Goal: Communication & Community: Answer question/provide support

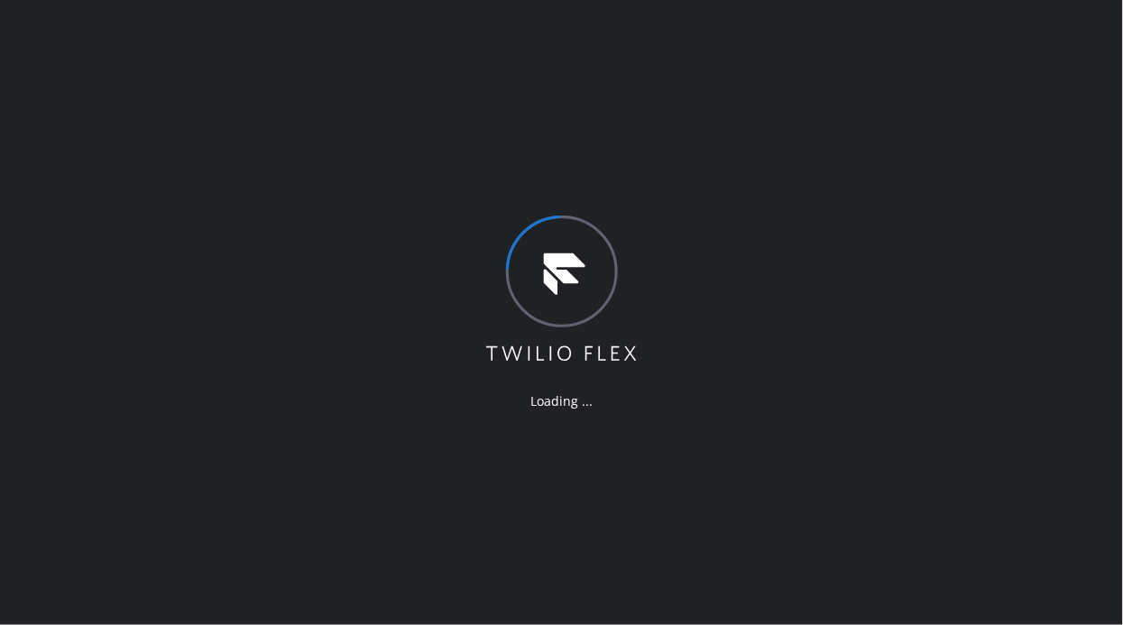
click at [220, 321] on div "Loading ..." at bounding box center [561, 312] width 1123 height 625
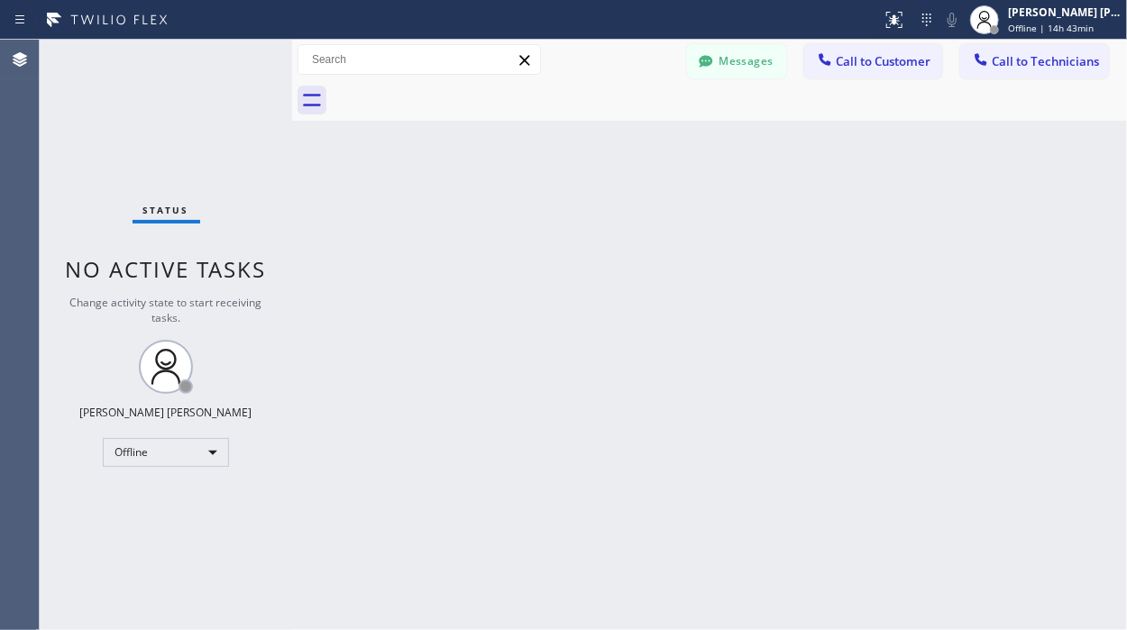
click at [581, 465] on div "Back to Dashboard Change Sender ID Customers Technicians Select a contact Outbo…" at bounding box center [709, 335] width 835 height 591
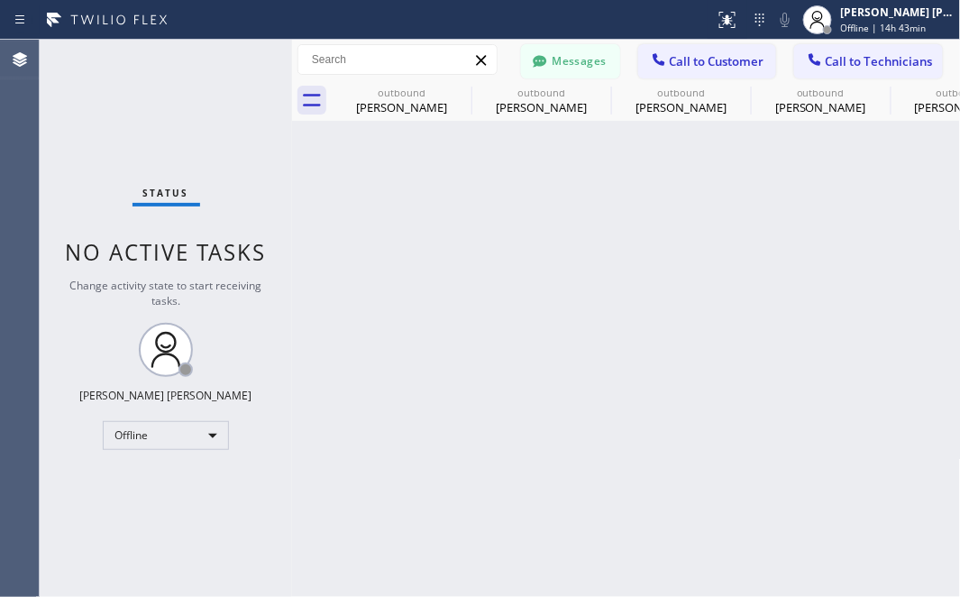
click at [878, 537] on div "Back to Dashboard Change Sender ID Customers Technicians RC [PERSON_NAME] [DATE…" at bounding box center [626, 318] width 669 height 557
click at [193, 435] on div "Offline" at bounding box center [166, 435] width 126 height 29
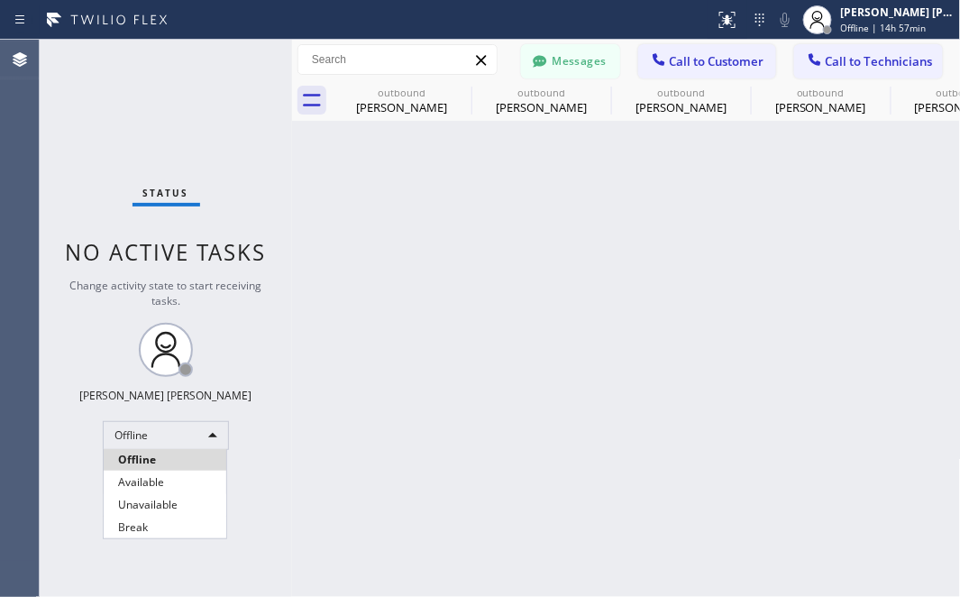
drag, startPoint x: 134, startPoint y: 471, endPoint x: 495, endPoint y: 141, distance: 489.0
click at [134, 473] on li "Available" at bounding box center [165, 483] width 123 height 22
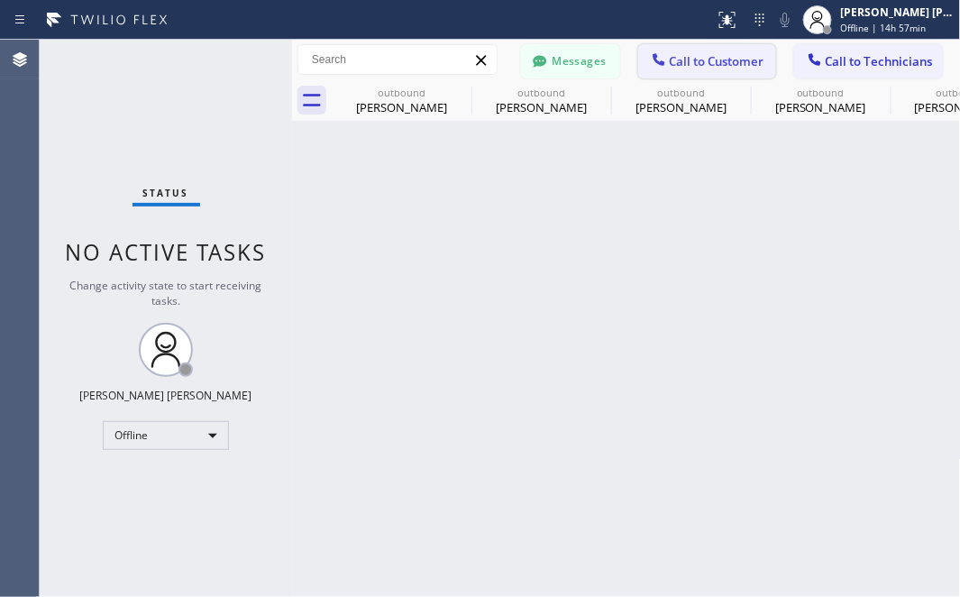
click at [721, 54] on span "Call to Customer" at bounding box center [717, 61] width 95 height 16
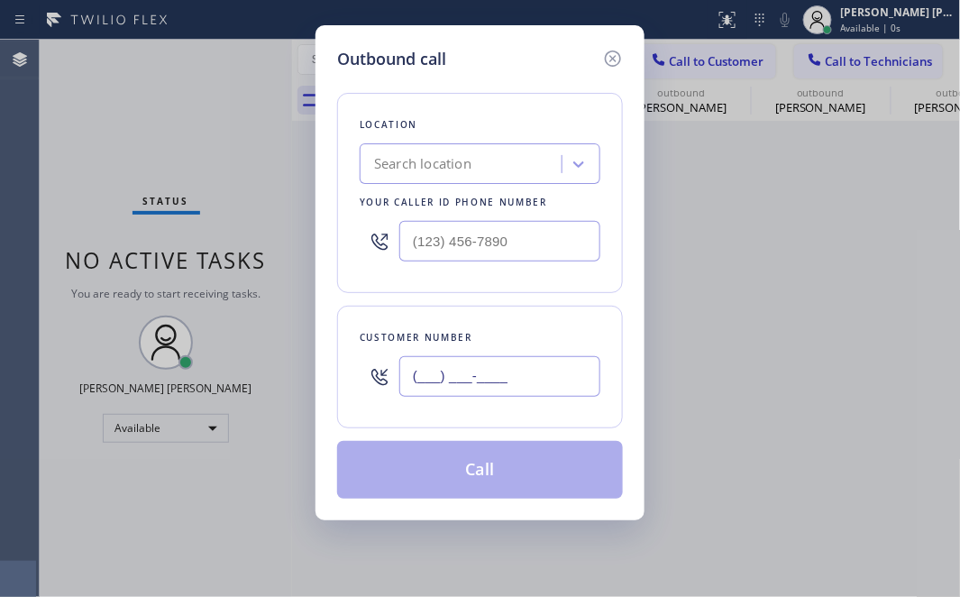
click at [474, 392] on input "(___) ___-____" at bounding box center [500, 376] width 201 height 41
paste input "415) 416-5923"
type input "[PHONE_NUMBER]"
click at [194, 493] on div "Outbound call Location Search location Your caller id phone number Customer num…" at bounding box center [480, 298] width 960 height 597
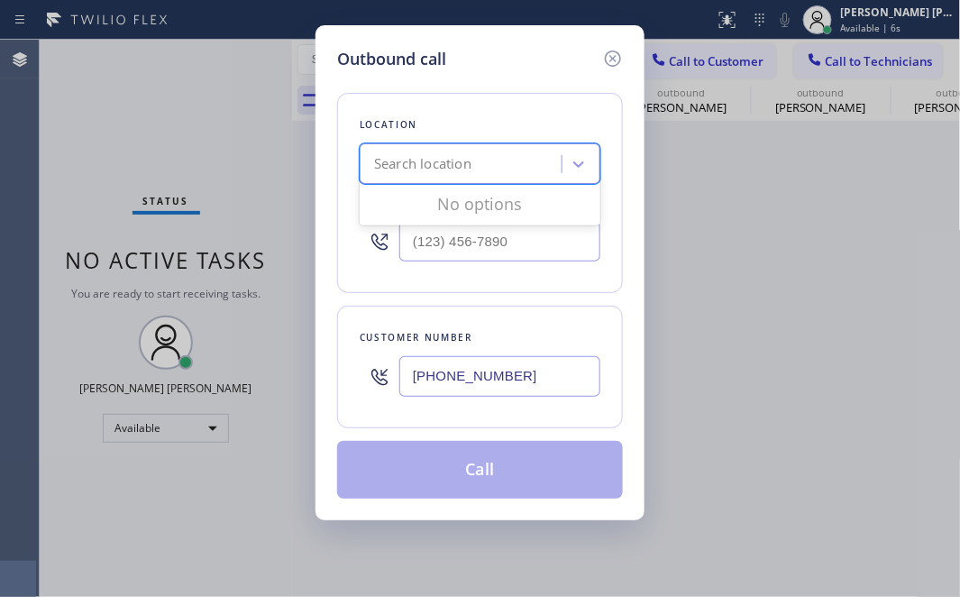
click at [437, 164] on div "Search location" at bounding box center [422, 164] width 97 height 21
paste input "[PERSON_NAME] Electricians Company [PERSON_NAME]"
type input "[PERSON_NAME] Electricians Company"
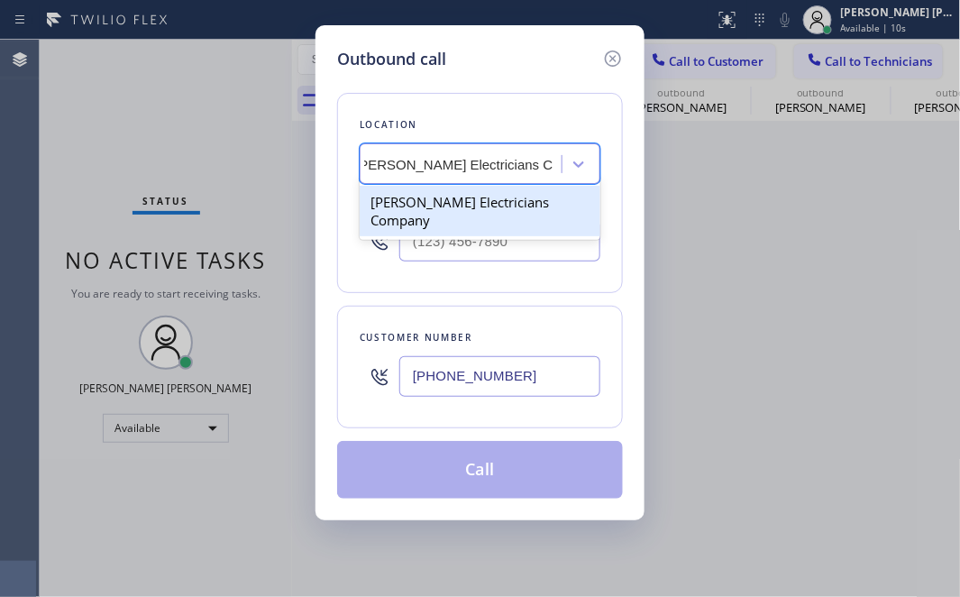
click at [461, 210] on div "[PERSON_NAME] Electricians Company" at bounding box center [480, 211] width 241 height 51
type input "[PHONE_NUMBER]"
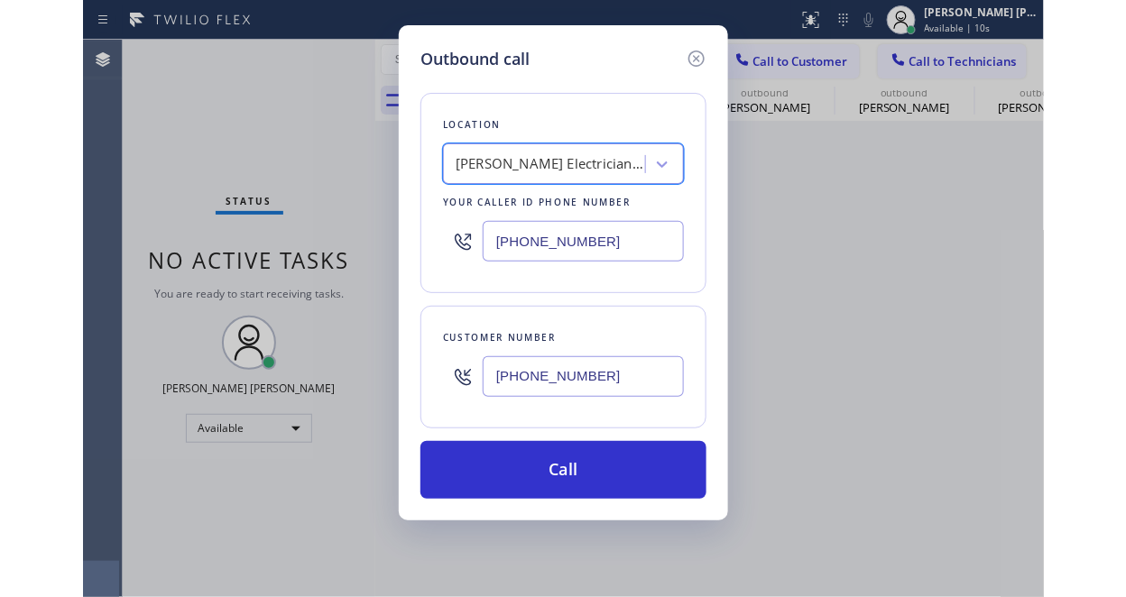
scroll to position [0, 2]
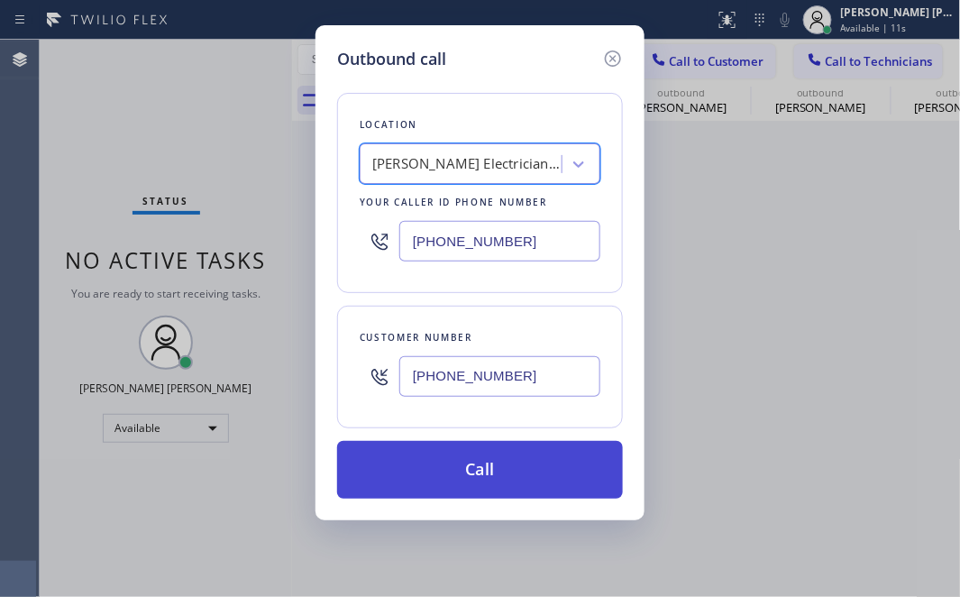
click at [418, 478] on button "Call" at bounding box center [480, 470] width 286 height 58
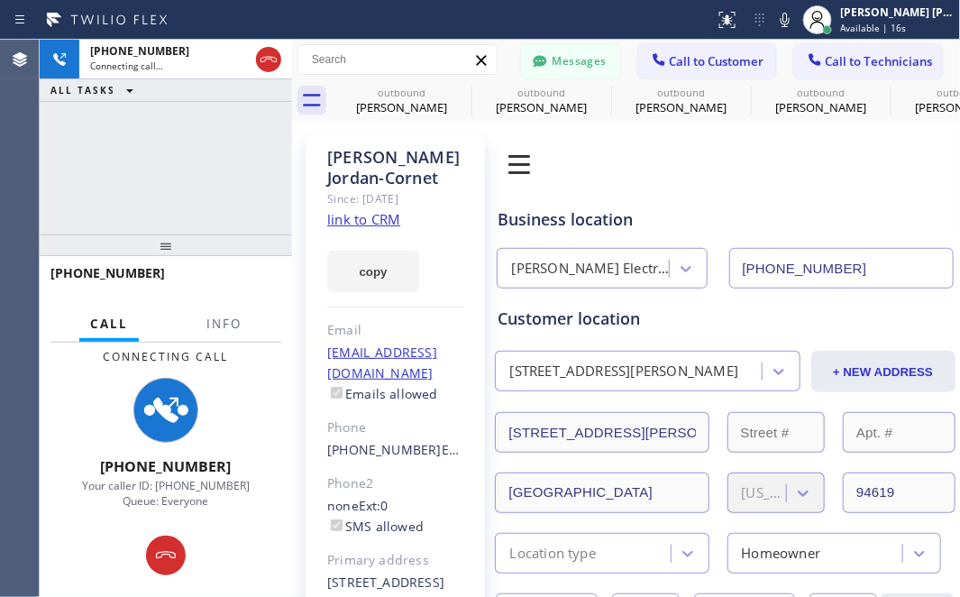
type input "[PHONE_NUMBER]"
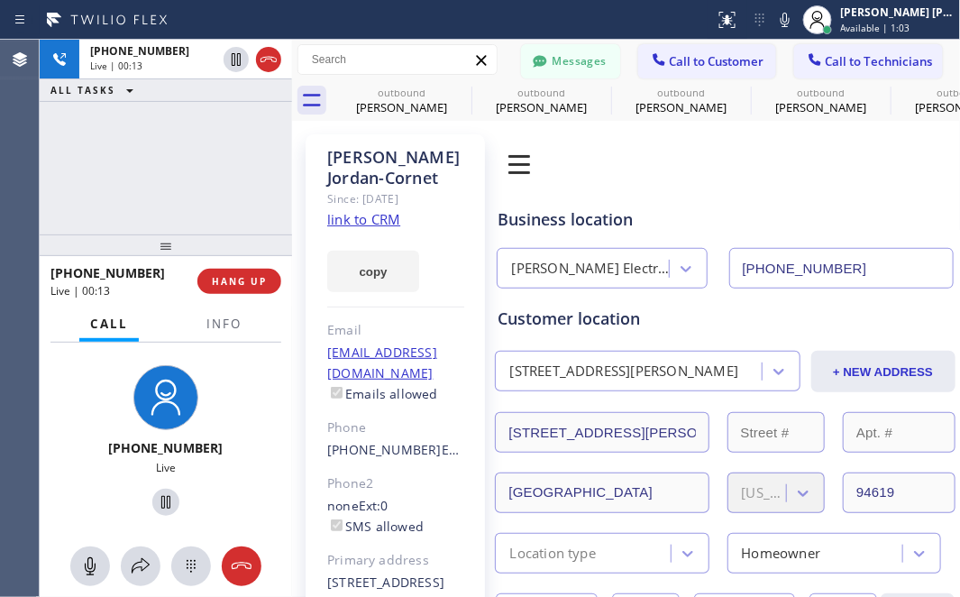
click at [122, 156] on div "[PHONE_NUMBER] Live | 00:13 ALL TASKS ALL TASKS ACTIVE TASKS TASKS IN WRAP UP" at bounding box center [166, 137] width 253 height 195
click at [96, 186] on div "[PHONE_NUMBER] Live | 00:24 ALL TASKS ALL TASKS ACTIVE TASKS TASKS IN WRAP UP" at bounding box center [166, 137] width 253 height 195
click at [166, 183] on div "[PHONE_NUMBER] Live | 00:48 ALL TASKS ALL TASKS ACTIVE TASKS TASKS IN WRAP UP" at bounding box center [166, 137] width 253 height 195
click at [149, 160] on div "[PHONE_NUMBER] Live | 00:59 ALL TASKS ALL TASKS ACTIVE TASKS TASKS IN WRAP UP" at bounding box center [166, 137] width 253 height 195
click at [230, 287] on span "HANG UP" at bounding box center [239, 281] width 55 height 13
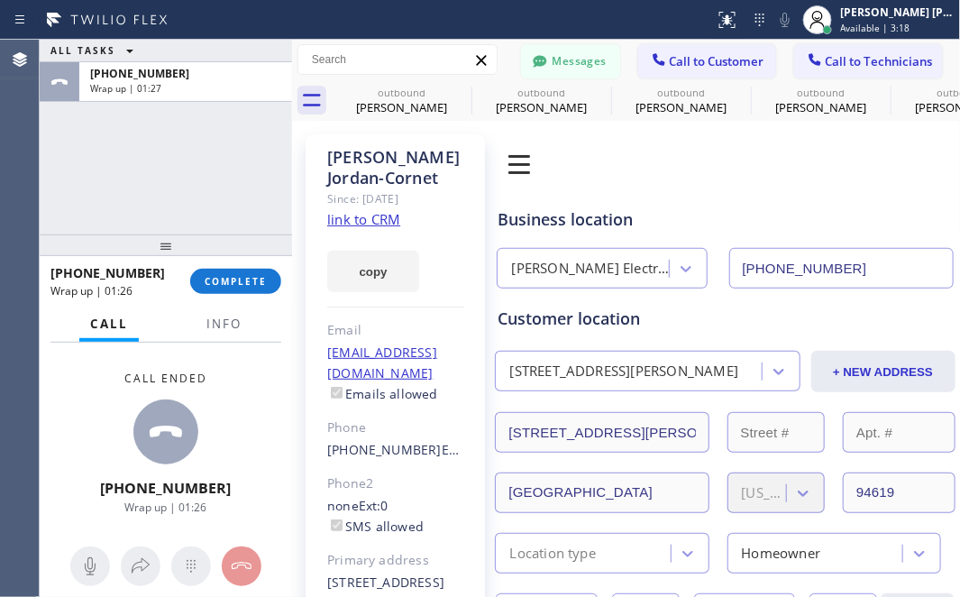
click at [78, 452] on div "Call ended [PHONE_NUMBER] Wrap up | 01:26" at bounding box center [166, 443] width 253 height 200
click at [225, 277] on span "COMPLETE" at bounding box center [236, 281] width 62 height 13
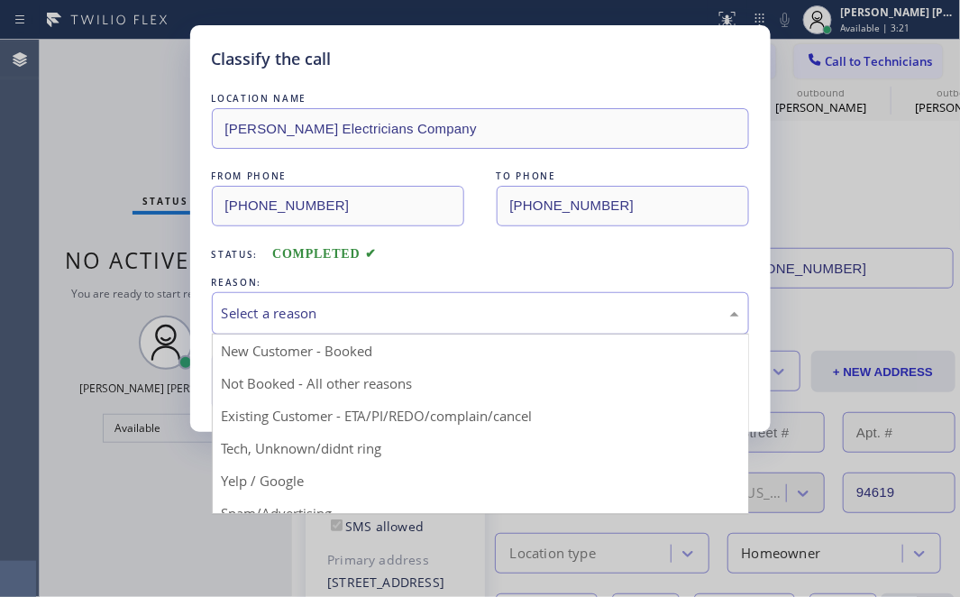
click at [383, 316] on div "Select a reason" at bounding box center [481, 313] width 518 height 21
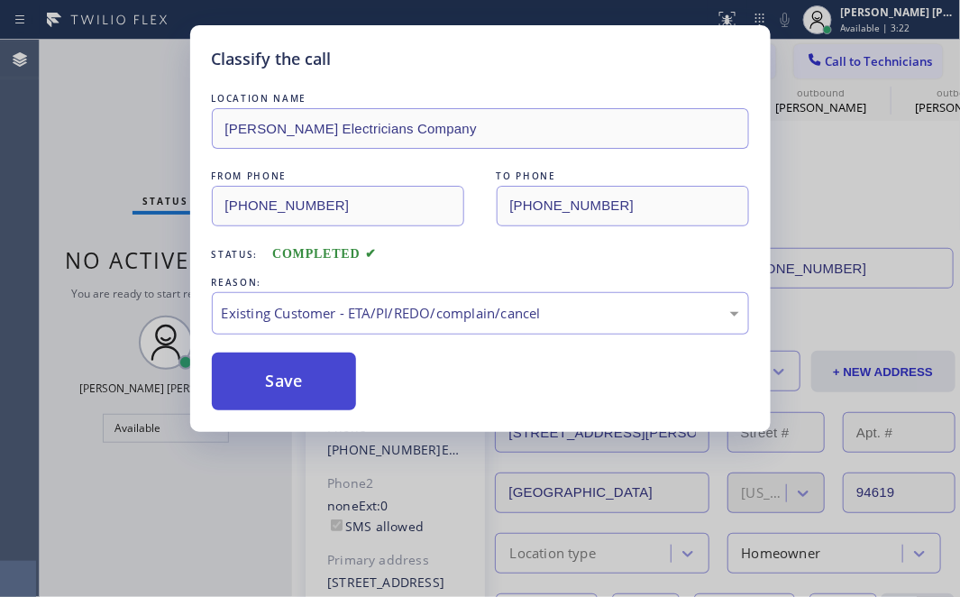
click at [316, 381] on button "Save" at bounding box center [284, 382] width 145 height 58
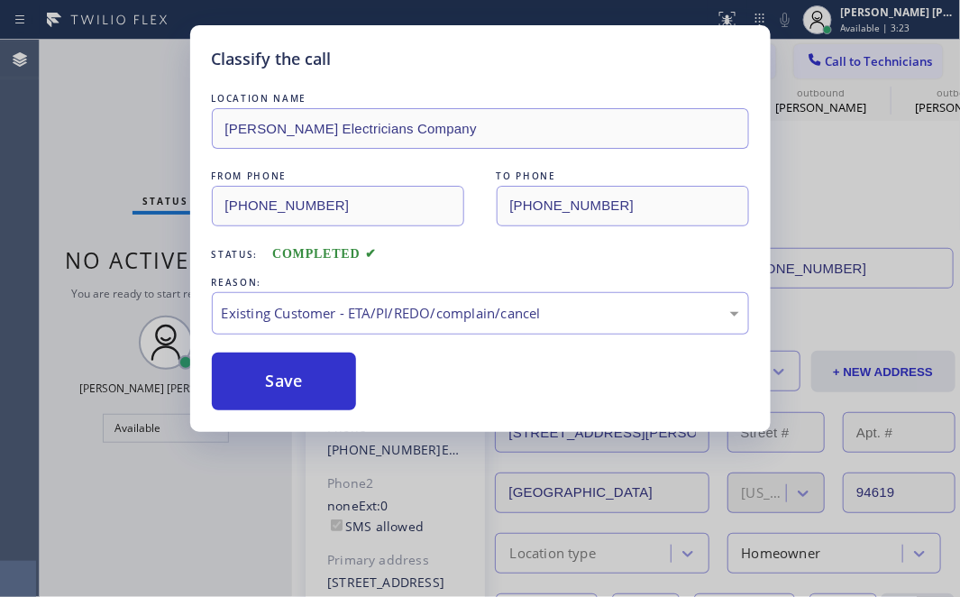
click at [258, 378] on div "Status No active tasks You are ready to start receiving tasks. [PERSON_NAME] [P…" at bounding box center [166, 318] width 253 height 557
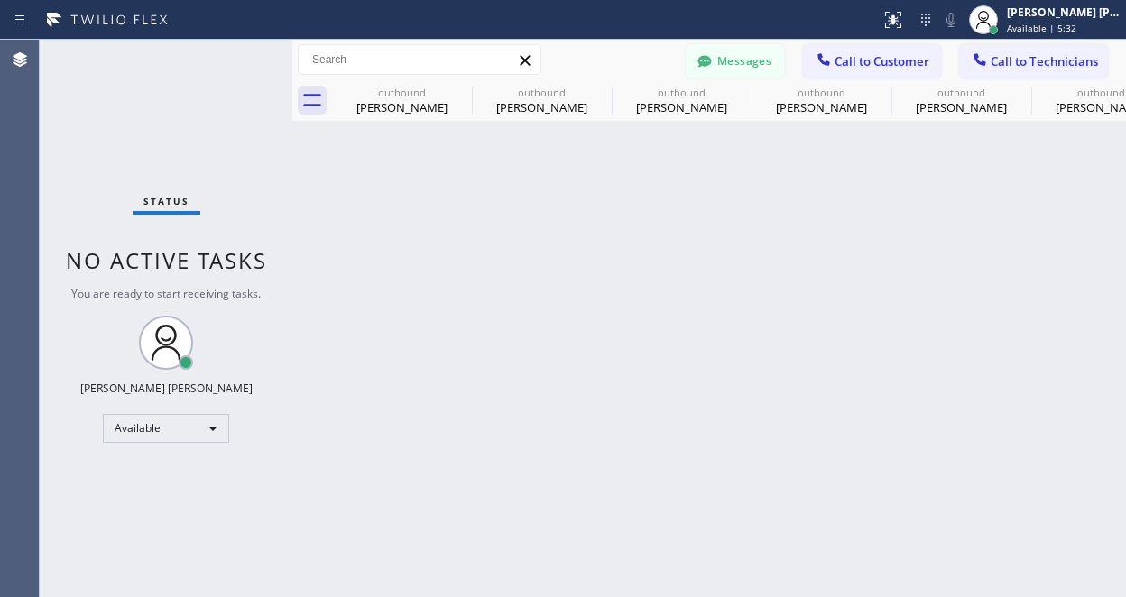
click at [413, 514] on div "Back to Dashboard Change Sender ID Customers Technicians RC [PERSON_NAME] [DATE…" at bounding box center [708, 318] width 833 height 557
click at [204, 414] on div "Available" at bounding box center [166, 428] width 126 height 29
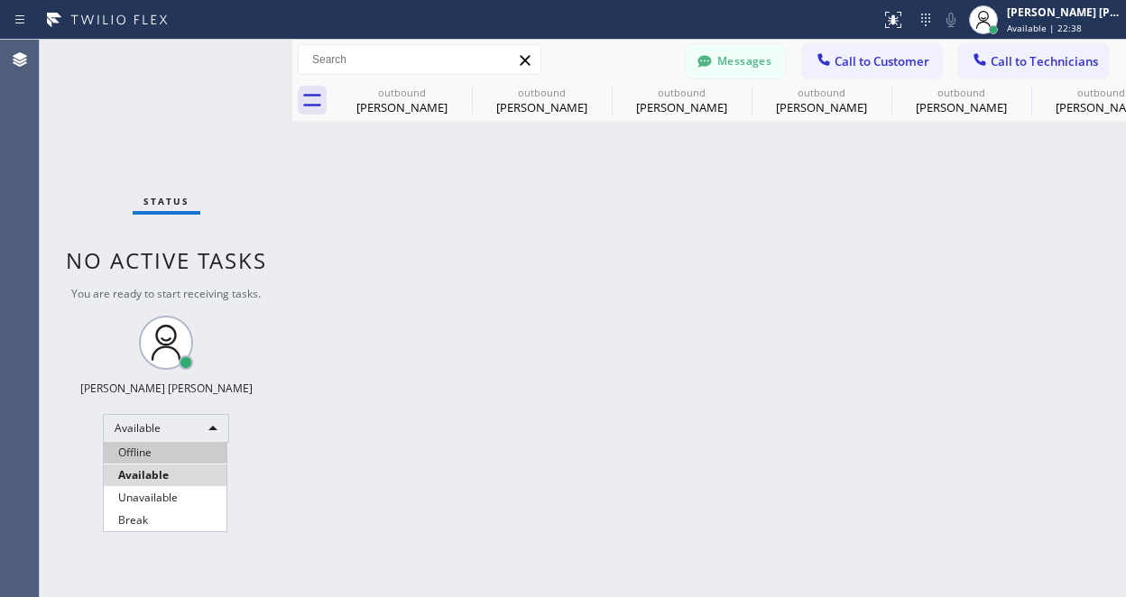
click at [164, 452] on li "Offline" at bounding box center [165, 453] width 123 height 22
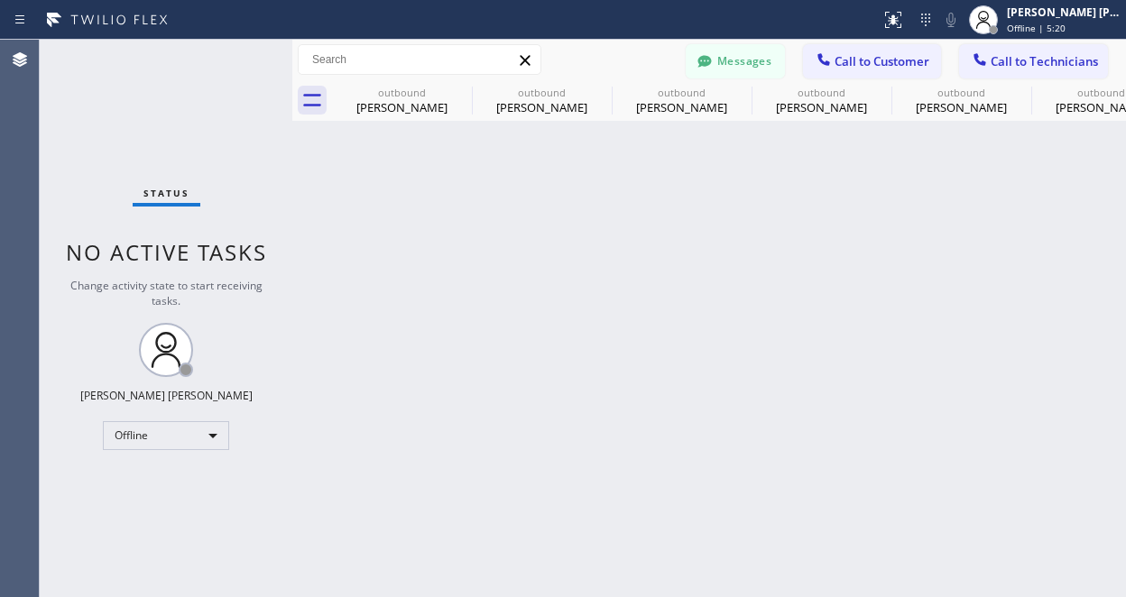
click at [507, 260] on div "Back to Dashboard Change Sender ID Customers Technicians RC [PERSON_NAME] [DATE…" at bounding box center [708, 318] width 833 height 557
click at [201, 430] on div "Offline" at bounding box center [166, 435] width 126 height 29
click at [169, 473] on li "Available" at bounding box center [165, 483] width 123 height 22
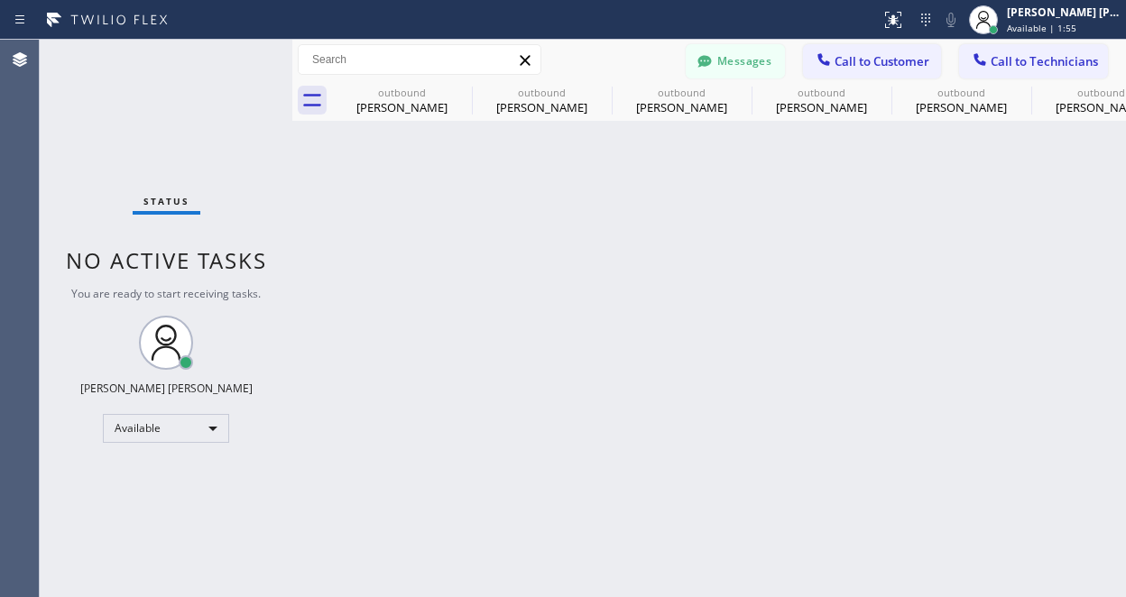
click at [565, 391] on div "Back to Dashboard Change Sender ID Customers Technicians RC [PERSON_NAME] [DATE…" at bounding box center [708, 318] width 833 height 557
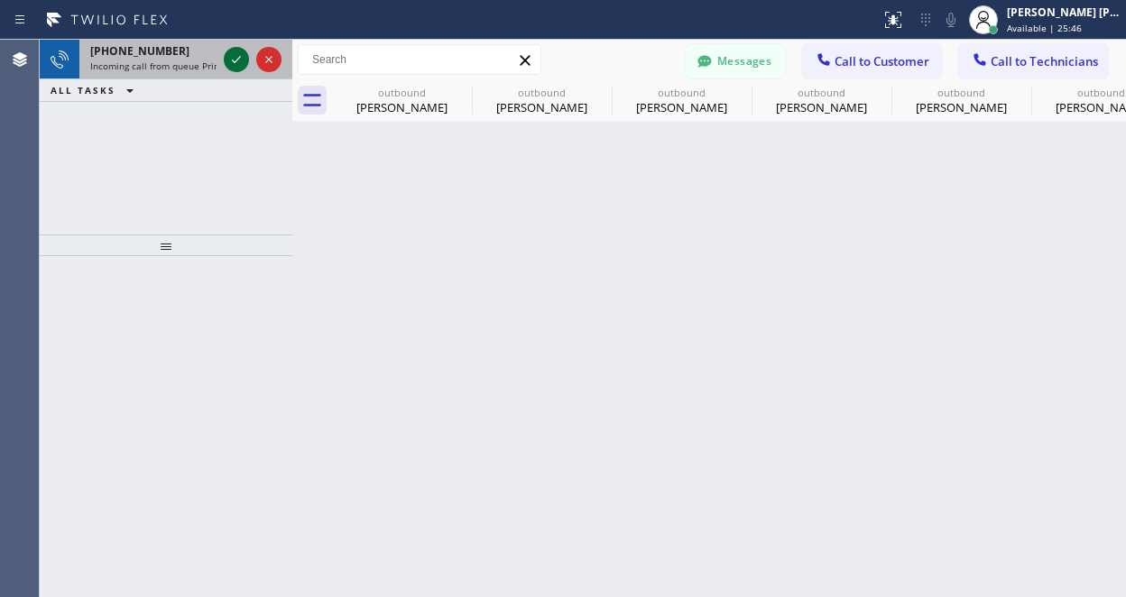
click at [234, 57] on icon at bounding box center [236, 60] width 22 height 22
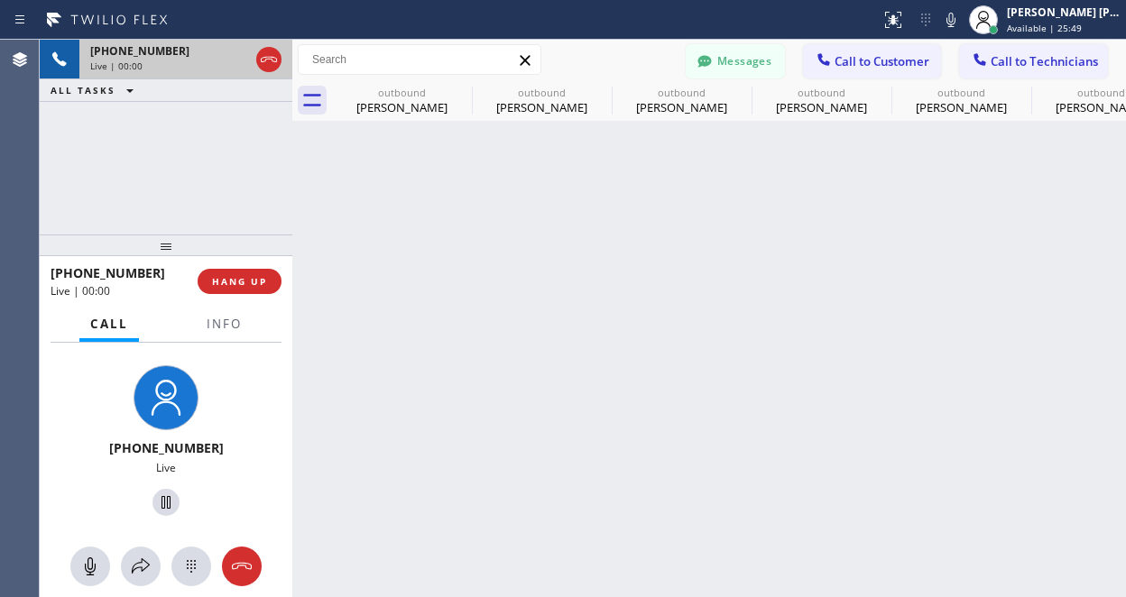
click at [142, 161] on div "[PHONE_NUMBER] Live | 00:00 ALL TASKS ALL TASKS ACTIVE TASKS TASKS IN WRAP UP" at bounding box center [166, 137] width 253 height 195
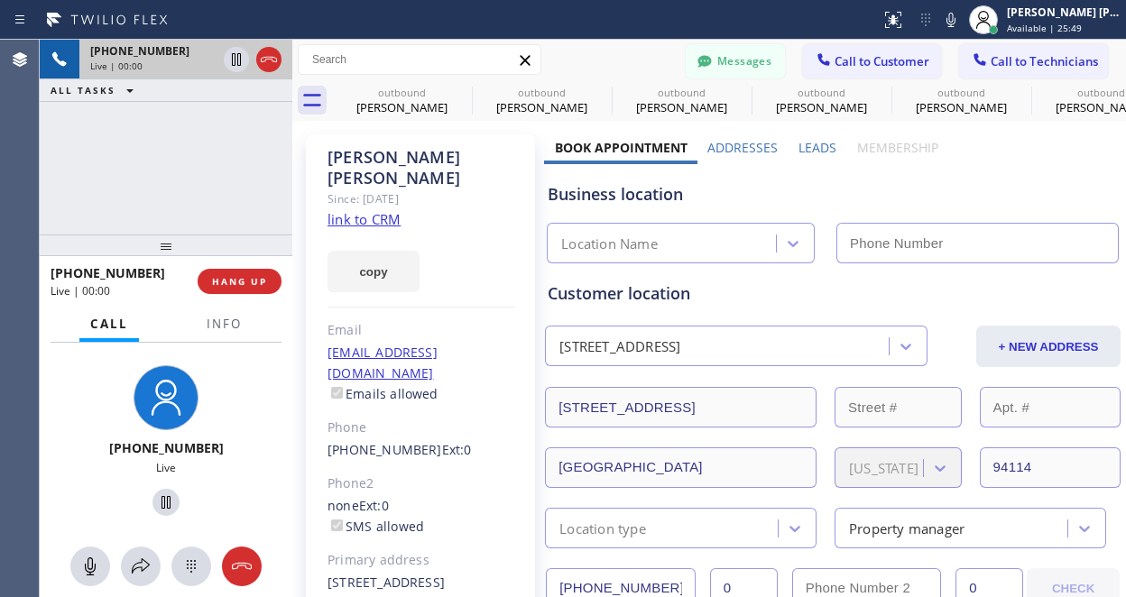
type input "[PHONE_NUMBER]"
click at [376, 210] on link "link to CRM" at bounding box center [363, 219] width 73 height 18
click at [120, 225] on div "[PHONE_NUMBER] Live | 00:07 ALL TASKS ALL TASKS ACTIVE TASKS TASKS IN WRAP UP" at bounding box center [166, 137] width 253 height 195
click at [102, 162] on div "[PHONE_NUMBER] Live | 00:30 ALL TASKS ALL TASKS ACTIVE TASKS TASKS IN WRAP UP" at bounding box center [166, 137] width 253 height 195
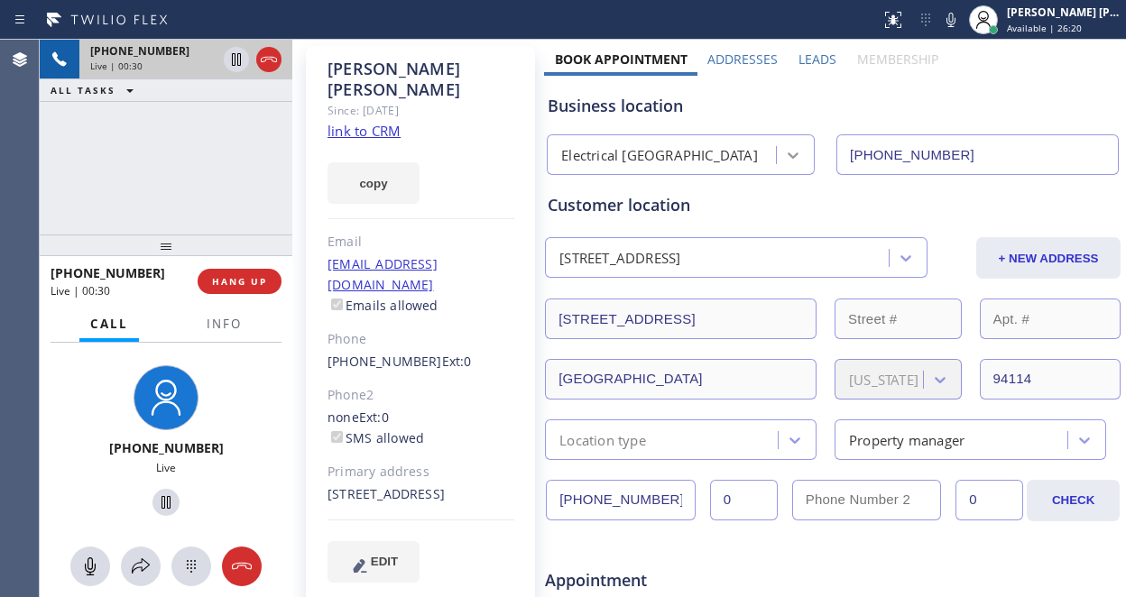
scroll to position [135, 0]
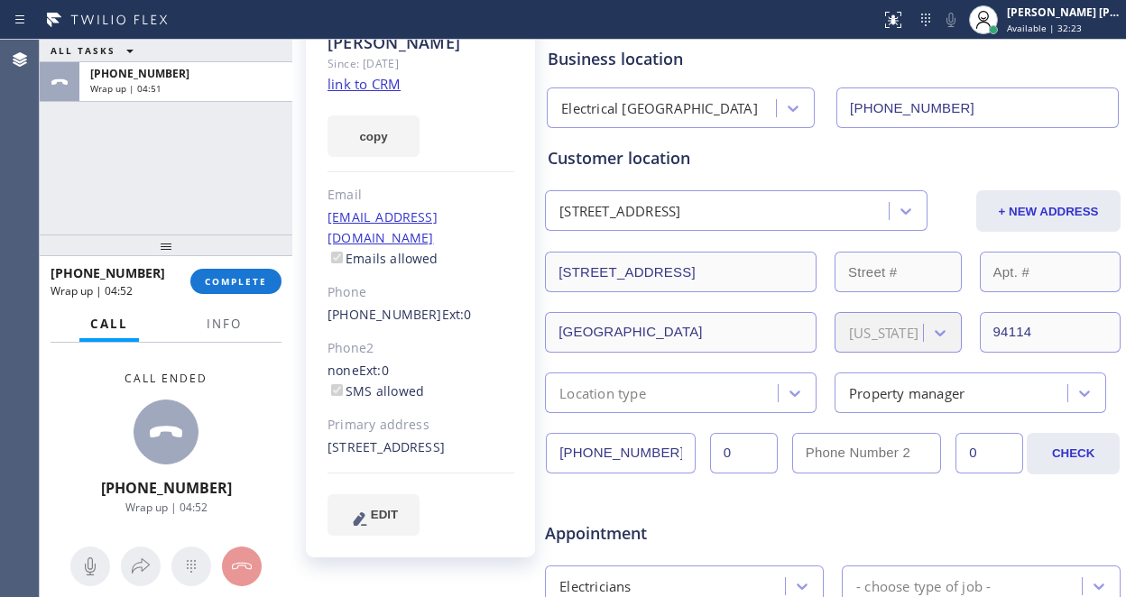
drag, startPoint x: 459, startPoint y: 555, endPoint x: 321, endPoint y: 210, distance: 371.1
click at [458, 556] on div "[PERSON_NAME] Since: [DATE] link to CRM copy Email [EMAIL_ADDRESS][DOMAIN_NAME]…" at bounding box center [420, 574] width 247 height 1169
click at [225, 265] on div "[PHONE_NUMBER] Wrap up | 21:17 COMPLETE" at bounding box center [166, 281] width 231 height 47
click at [229, 294] on div "[PHONE_NUMBER] Wrap up | 21:18 COMPLETE" at bounding box center [166, 281] width 231 height 47
click at [244, 283] on span "COMPLETE" at bounding box center [236, 281] width 62 height 13
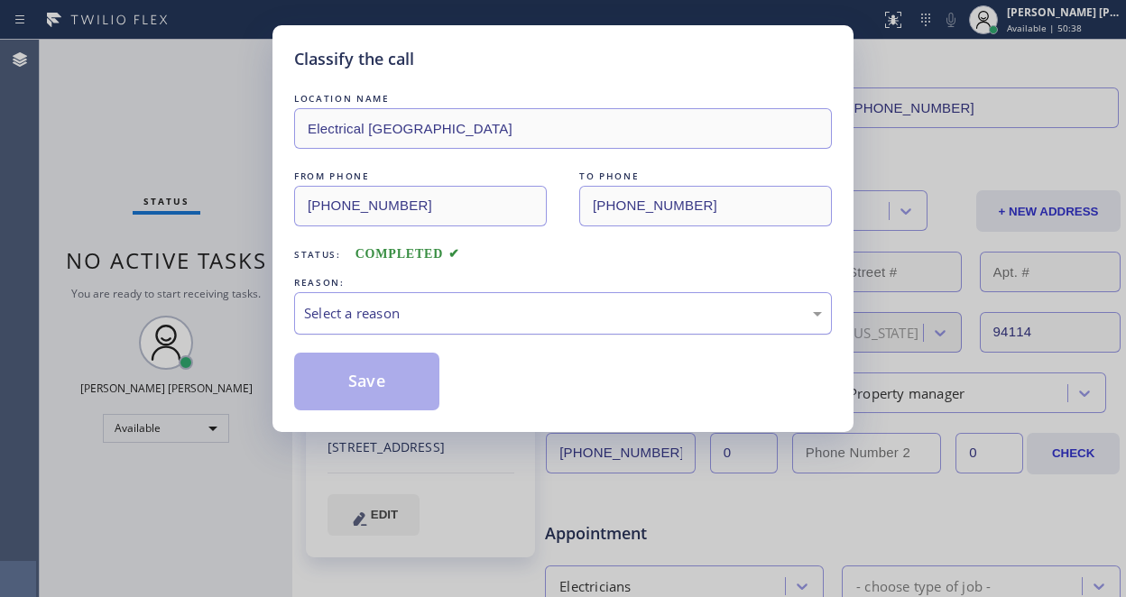
click at [377, 320] on div "Select a reason" at bounding box center [563, 313] width 518 height 21
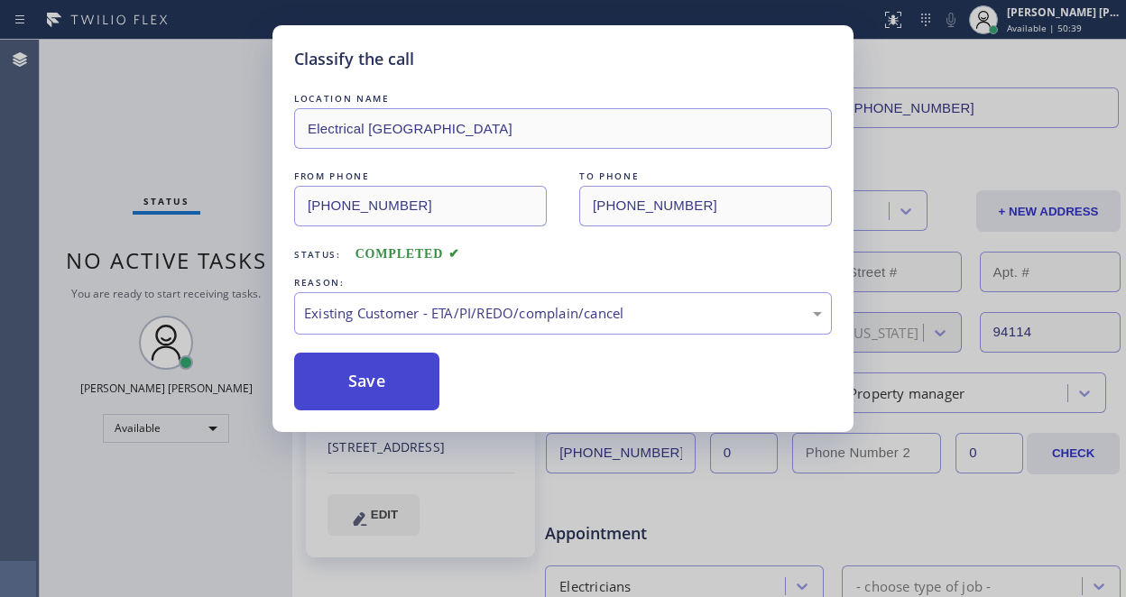
click at [354, 385] on button "Save" at bounding box center [366, 382] width 145 height 58
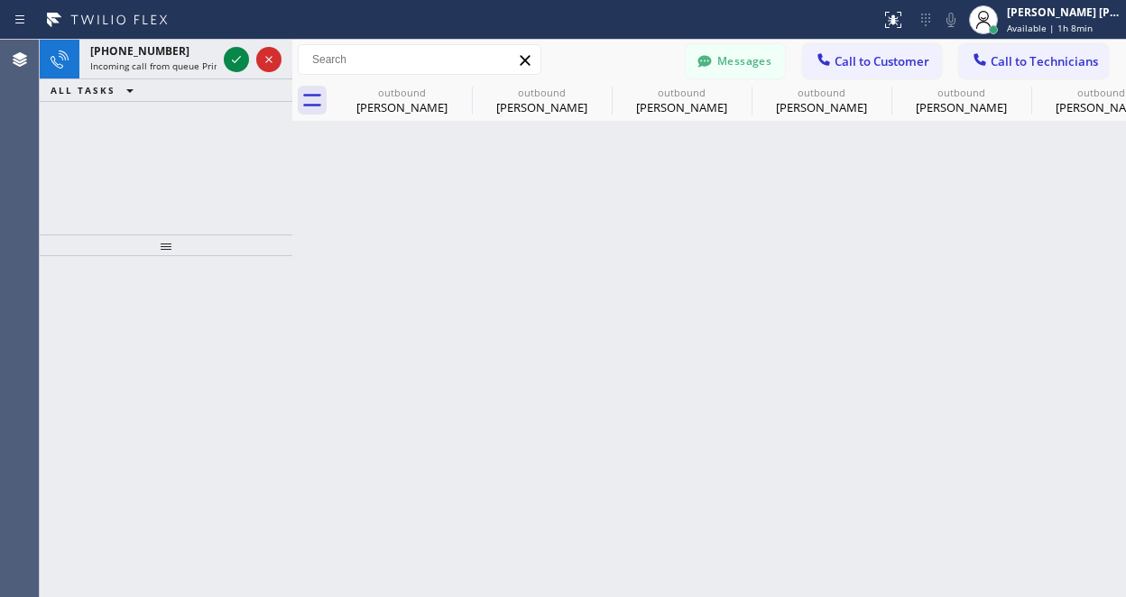
drag, startPoint x: 674, startPoint y: 427, endPoint x: 853, endPoint y: 13, distance: 451.2
click at [675, 424] on div "Back to Dashboard Change Sender ID Customers Technicians RC [PERSON_NAME] [DATE…" at bounding box center [708, 318] width 833 height 557
drag, startPoint x: 138, startPoint y: 142, endPoint x: 190, endPoint y: 89, distance: 74.0
click at [138, 142] on div "[PHONE_NUMBER] Incoming call from queue Primary EL ALL TASKS ALL TASKS ACTIVE T…" at bounding box center [166, 137] width 253 height 195
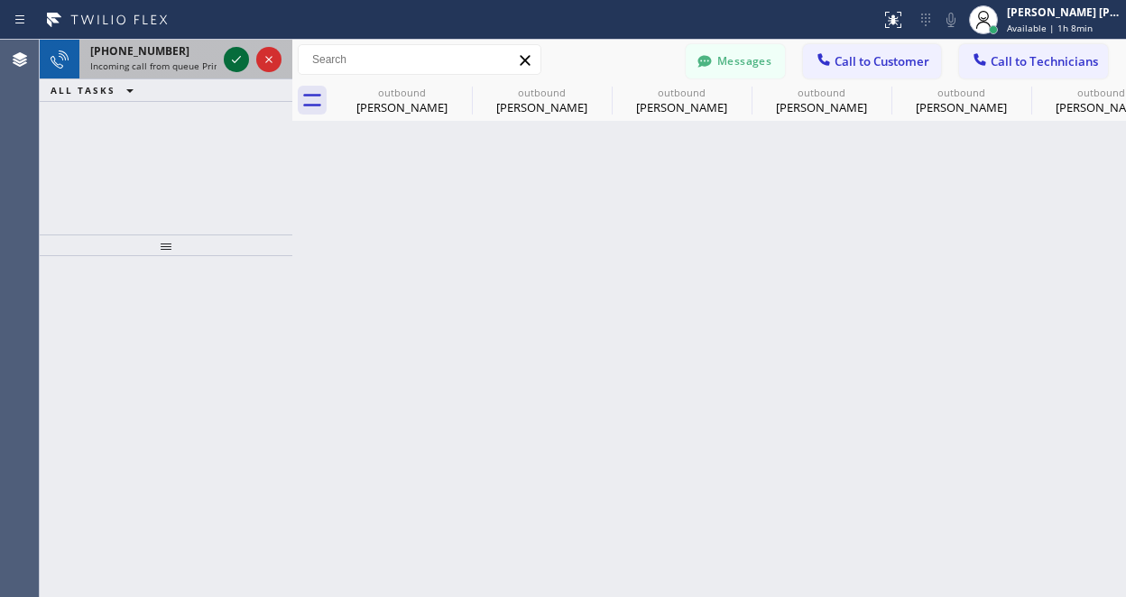
click at [236, 64] on icon at bounding box center [236, 60] width 22 height 22
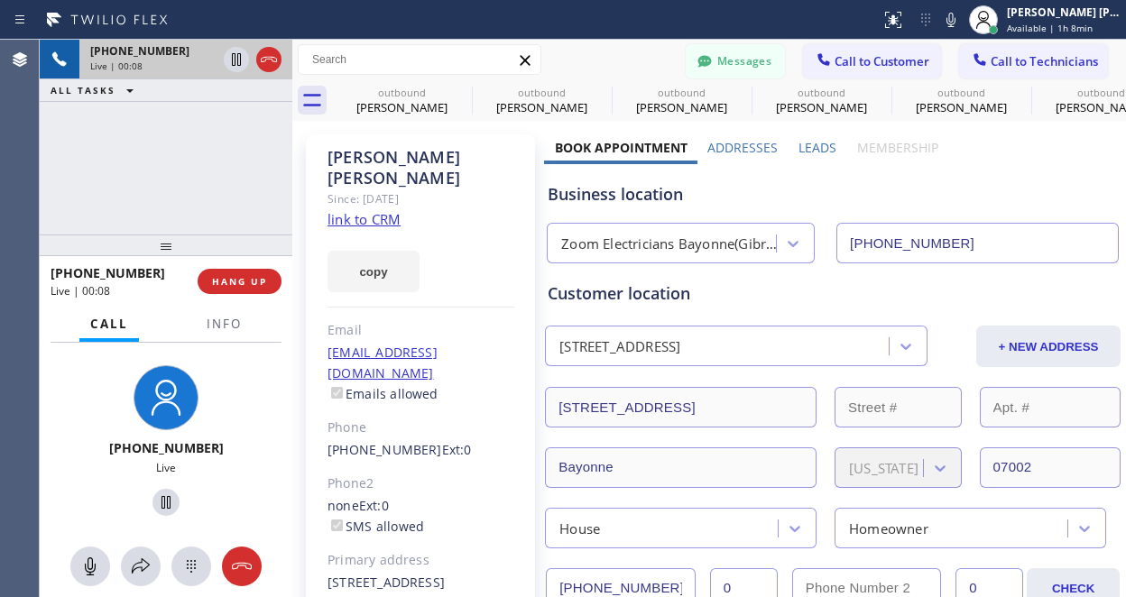
click at [347, 210] on link "link to CRM" at bounding box center [363, 219] width 73 height 18
click at [128, 200] on div "[PHONE_NUMBER] Live | 00:19 ALL TASKS ALL TASKS ACTIVE TASKS TASKS IN WRAP UP" at bounding box center [166, 137] width 253 height 195
click at [117, 179] on div "[PHONE_NUMBER] Live | 00:21 ALL TASKS ALL TASKS ACTIVE TASKS TASKS IN WRAP UP" at bounding box center [166, 137] width 253 height 195
click at [176, 135] on div "[PHONE_NUMBER] Live | 00:32 ALL TASKS ALL TASKS ACTIVE TASKS TASKS IN WRAP UP" at bounding box center [166, 137] width 253 height 195
click at [196, 470] on div "Live" at bounding box center [166, 467] width 238 height 15
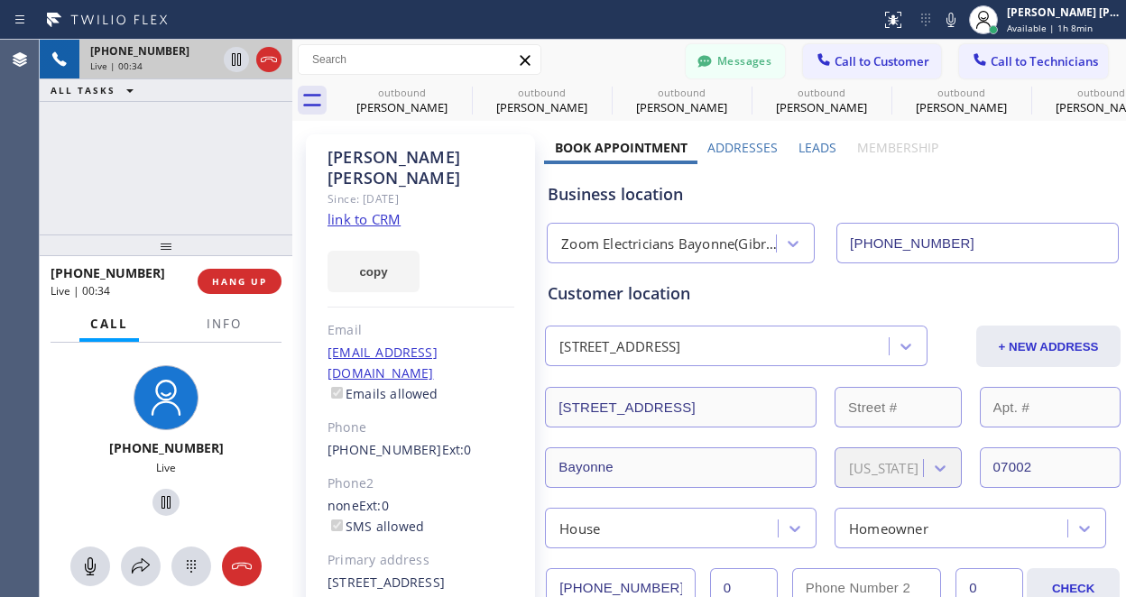
click at [221, 484] on div at bounding box center [166, 502] width 238 height 37
click at [155, 505] on icon at bounding box center [166, 503] width 22 height 22
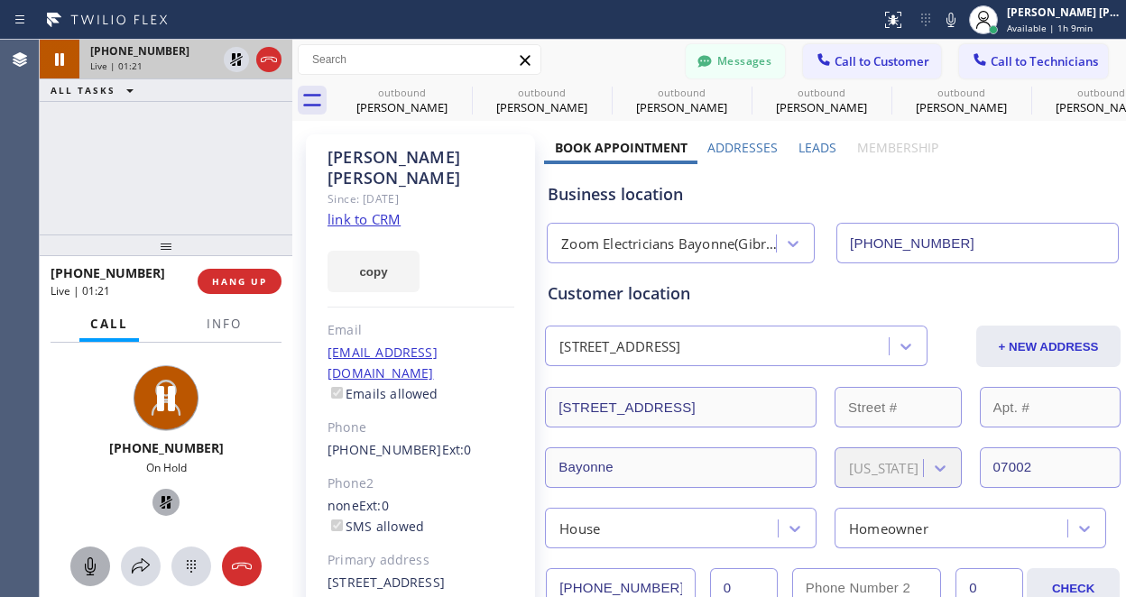
click at [89, 569] on icon at bounding box center [90, 566] width 11 height 18
drag, startPoint x: 226, startPoint y: 437, endPoint x: 223, endPoint y: 80, distance: 357.2
click at [228, 438] on div "[PHONE_NUMBER] On Hold" at bounding box center [166, 443] width 238 height 156
click at [80, 565] on icon at bounding box center [90, 567] width 22 height 22
click at [230, 286] on span "HANG UP" at bounding box center [239, 281] width 55 height 13
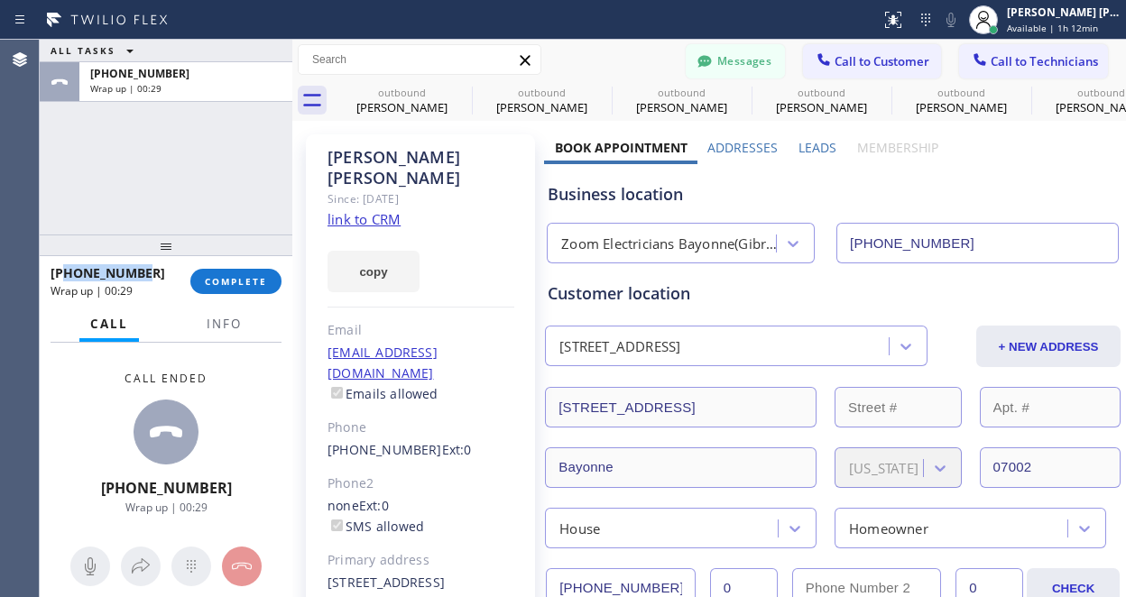
drag, startPoint x: 150, startPoint y: 271, endPoint x: 63, endPoint y: 277, distance: 86.8
click at [63, 277] on div "[PHONE_NUMBER]" at bounding box center [114, 272] width 127 height 17
copy span "2014018755"
click at [225, 277] on span "COMPLETE" at bounding box center [236, 281] width 62 height 13
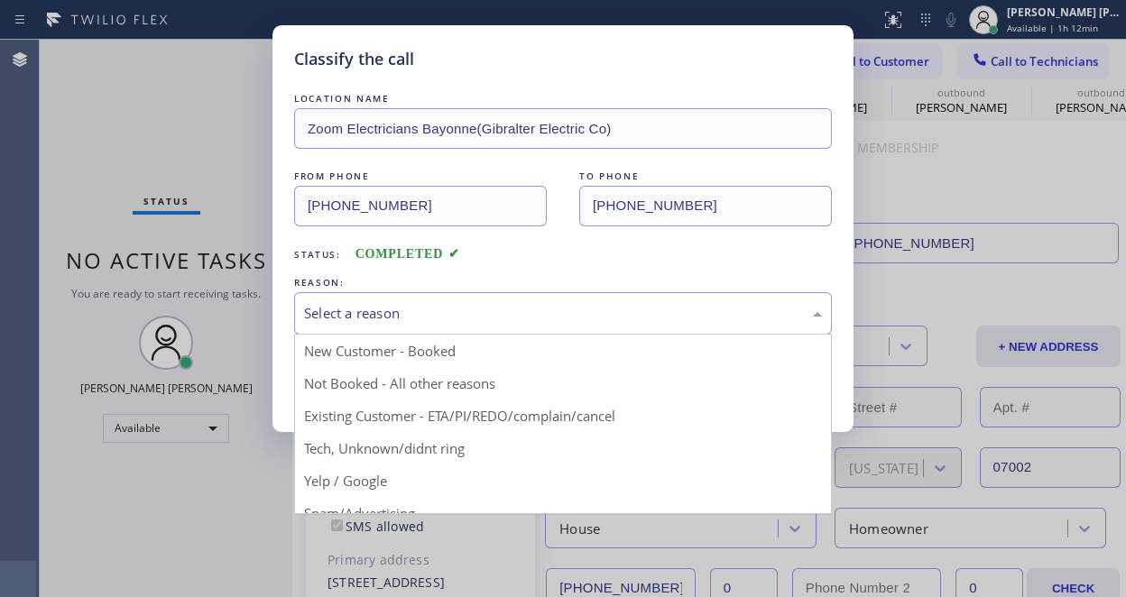
click at [392, 309] on div "Select a reason" at bounding box center [563, 313] width 518 height 21
drag, startPoint x: 446, startPoint y: 417, endPoint x: 400, endPoint y: 409, distance: 46.7
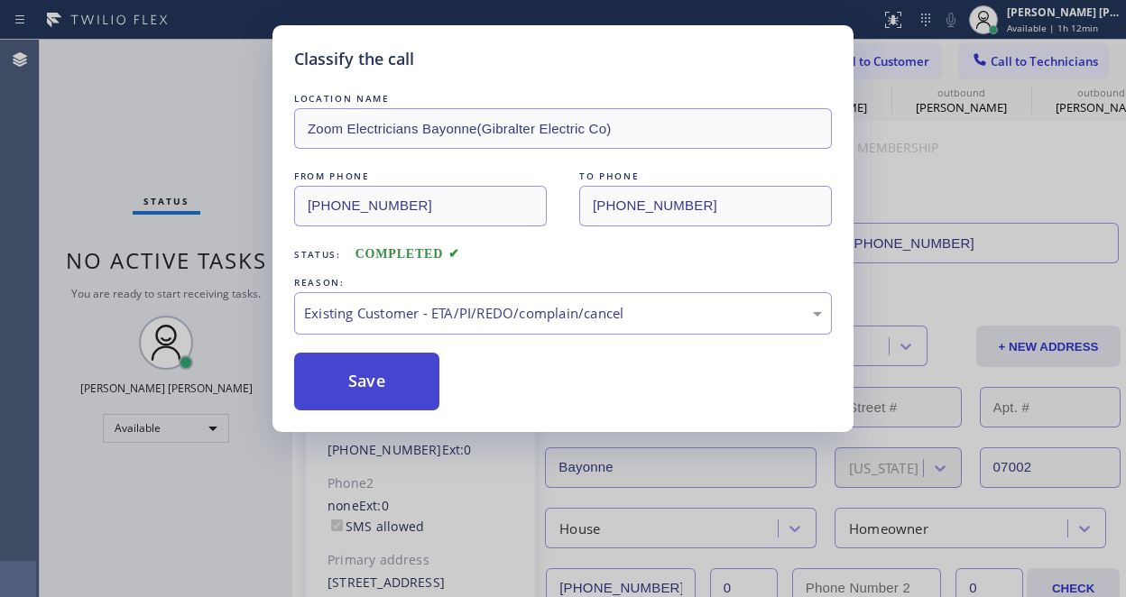
click at [349, 384] on button "Save" at bounding box center [366, 382] width 145 height 58
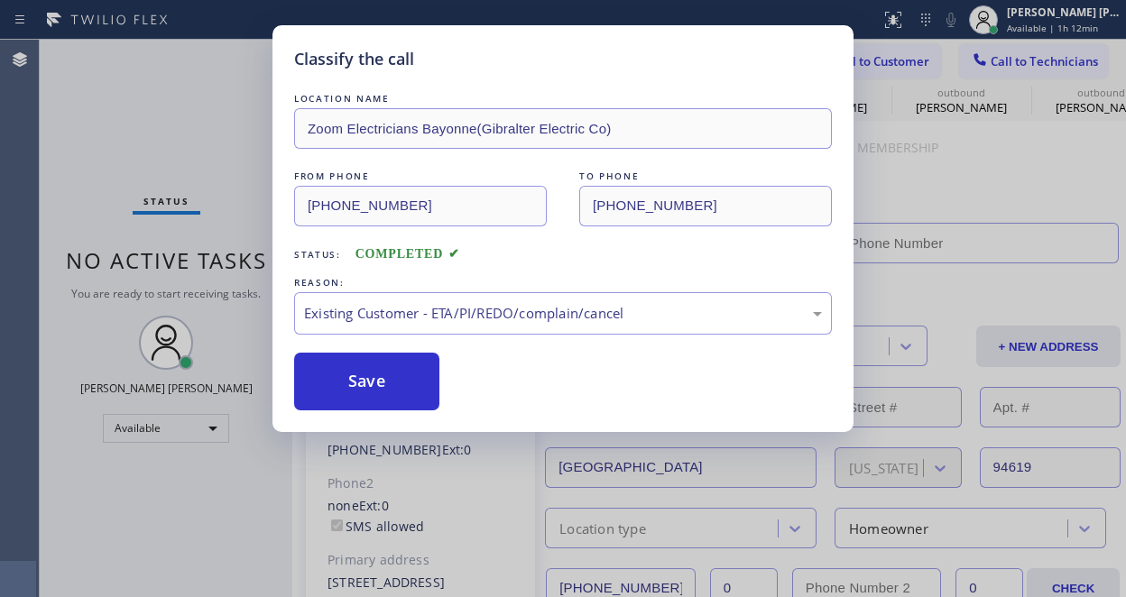
type input "[PHONE_NUMBER]"
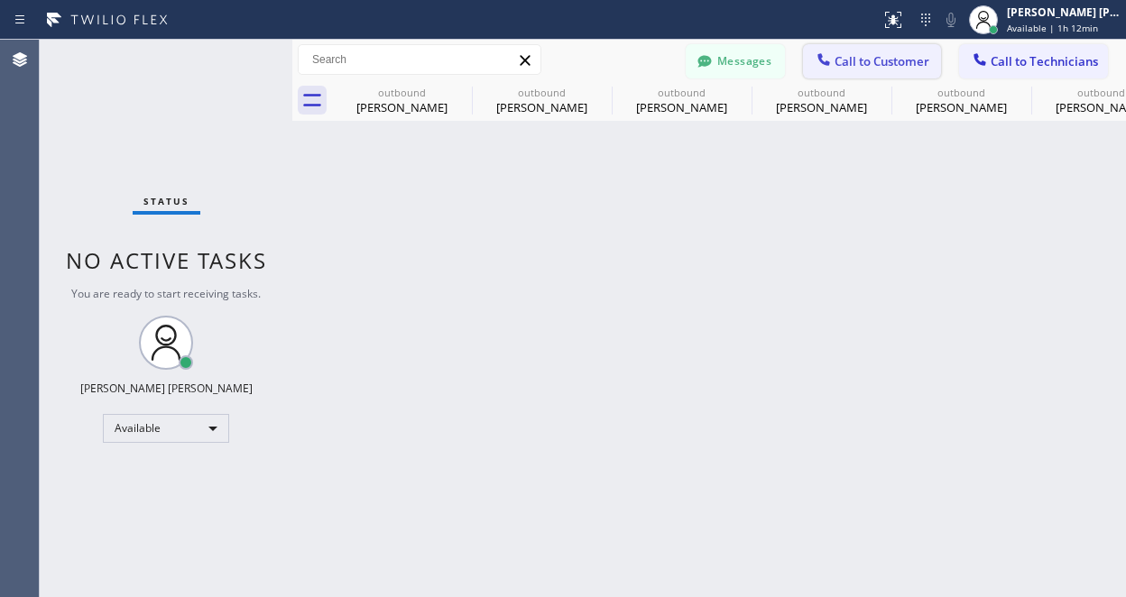
click at [903, 55] on span "Call to Customer" at bounding box center [881, 61] width 95 height 16
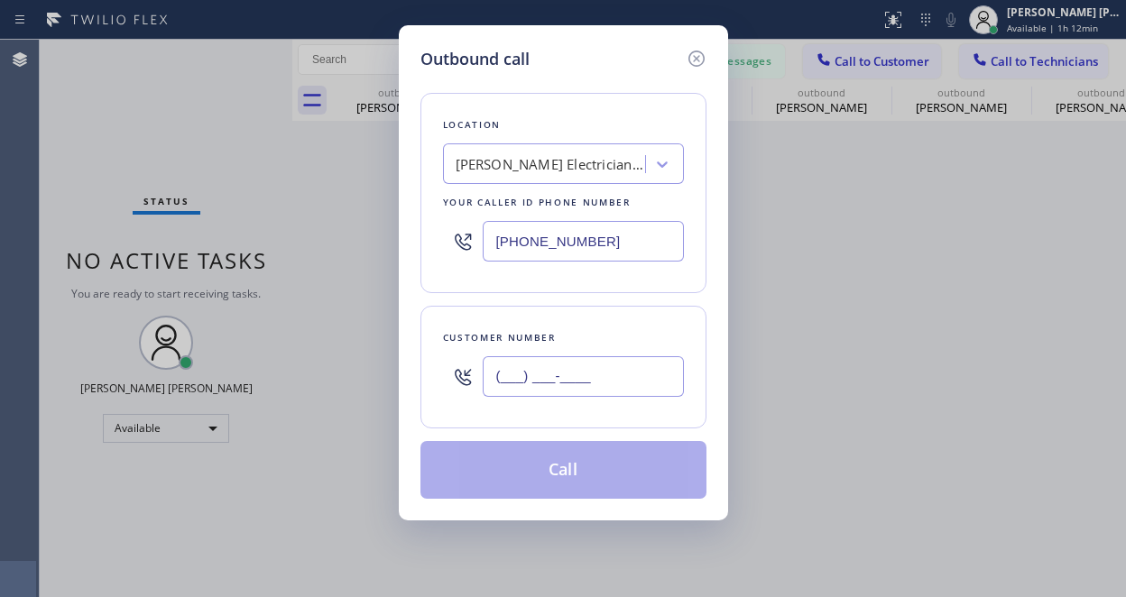
click at [547, 381] on input "(___) ___-____" at bounding box center [582, 376] width 201 height 41
paste input "201) 401-8755"
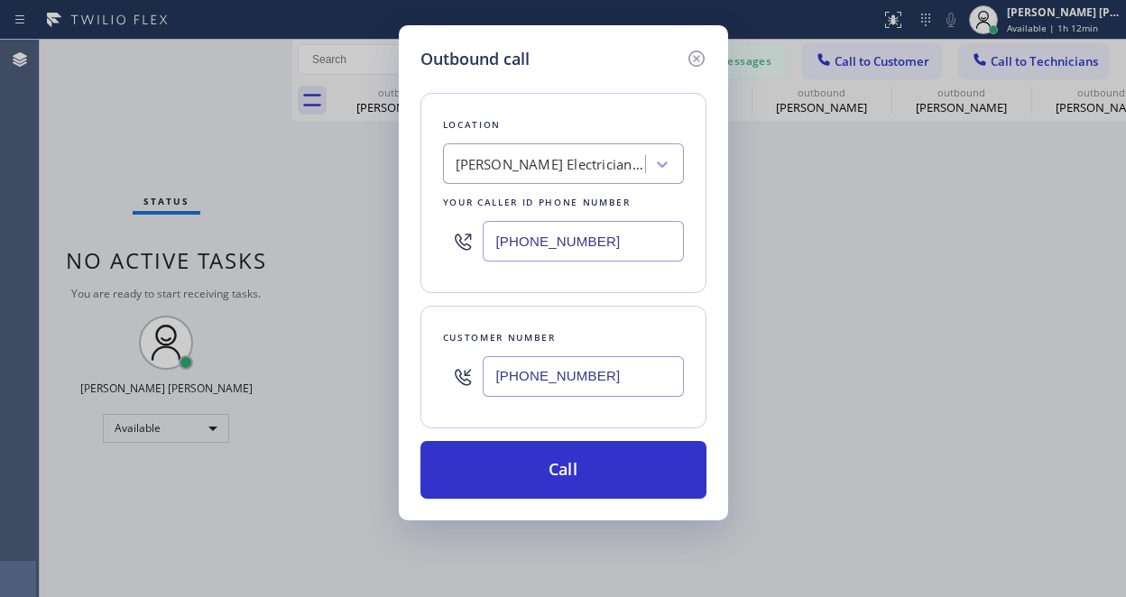
type input "[PHONE_NUMBER]"
click at [90, 46] on div "Outbound call Location [PERSON_NAME] Electricians Company Your caller id phone …" at bounding box center [563, 298] width 1126 height 597
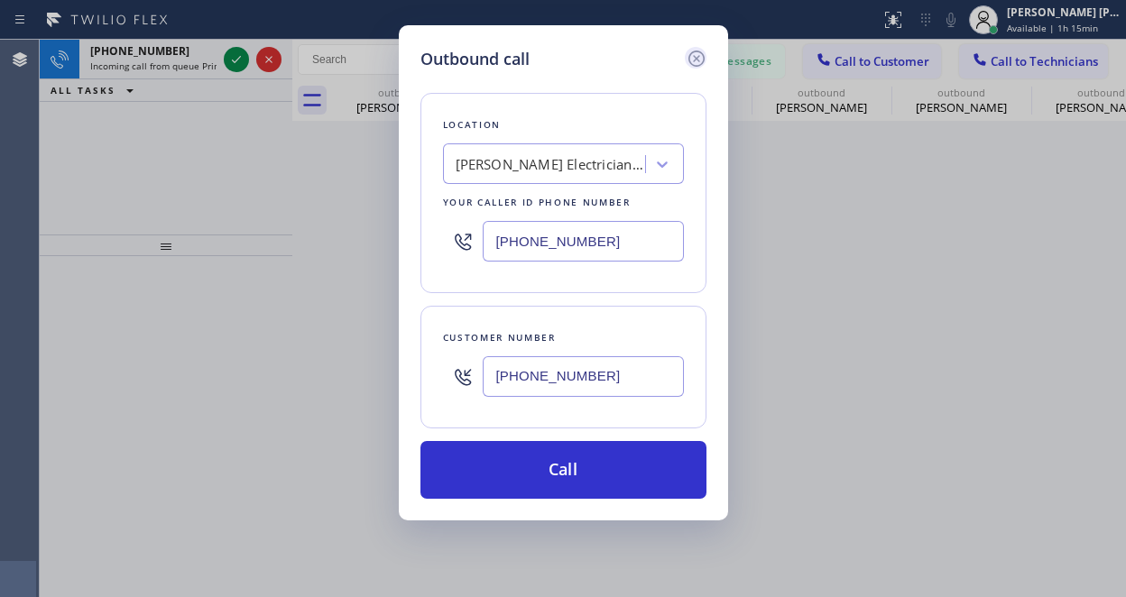
click at [692, 57] on icon at bounding box center [696, 59] width 22 height 22
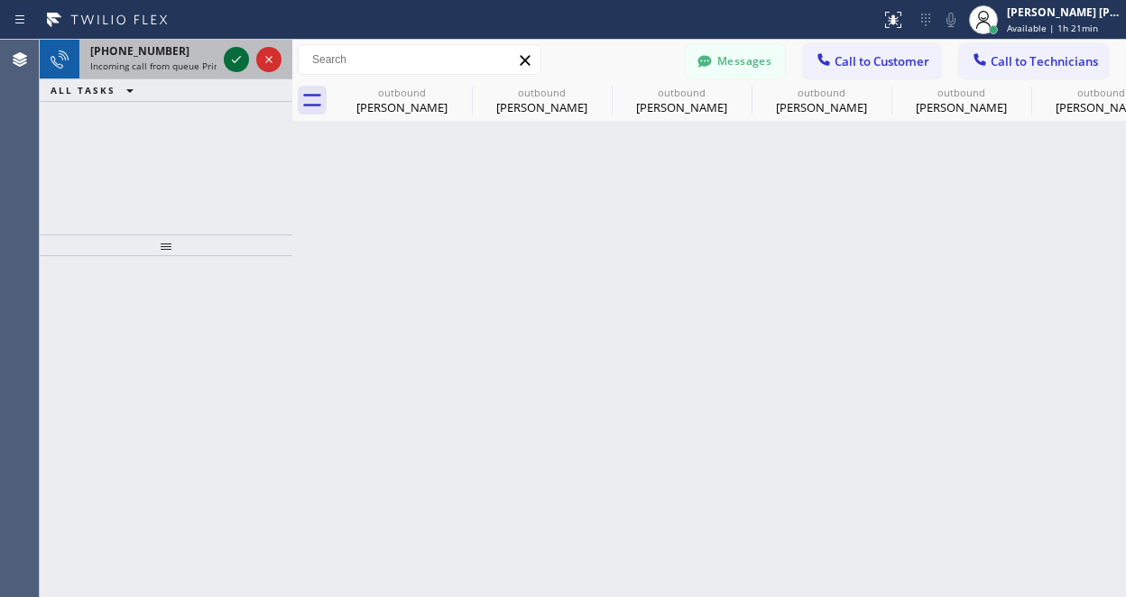
click at [240, 55] on icon at bounding box center [236, 60] width 22 height 22
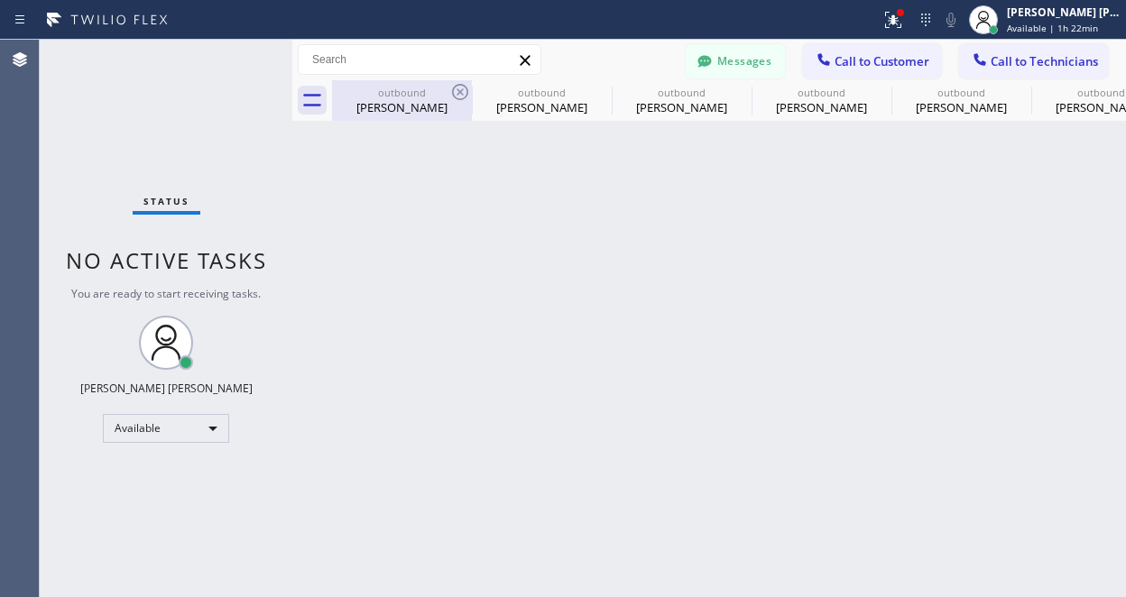
drag, startPoint x: 485, startPoint y: 526, endPoint x: 382, endPoint y: 113, distance: 425.7
click at [485, 526] on div "Back to Dashboard Change Sender ID Customers Technicians RC [PERSON_NAME] [DATE…" at bounding box center [708, 318] width 833 height 557
click at [205, 414] on div "Available" at bounding box center [166, 428] width 126 height 29
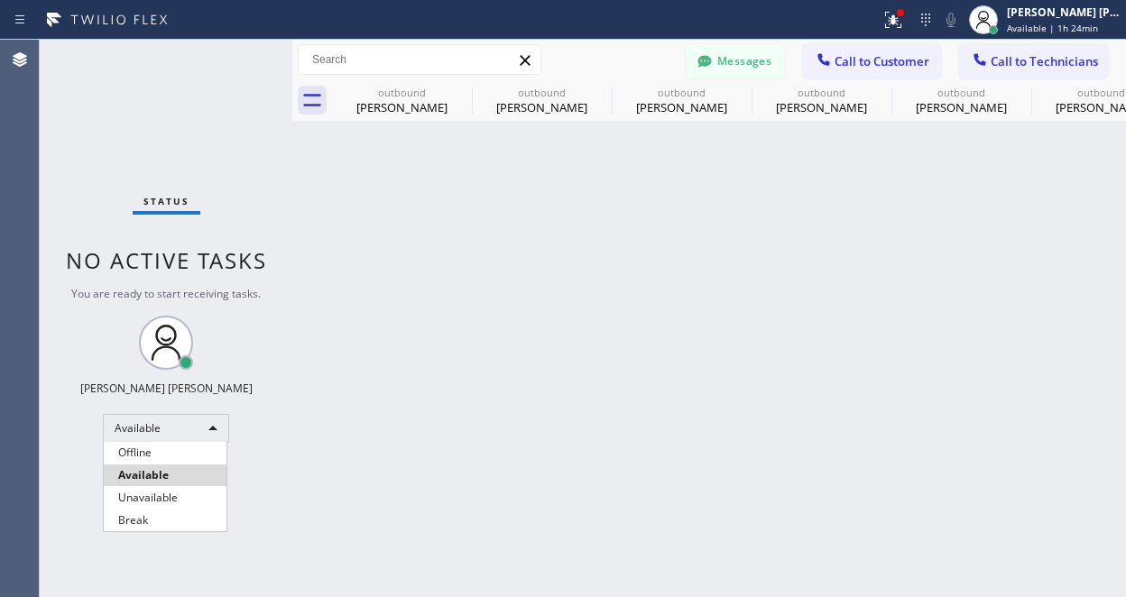
click at [156, 464] on li "Available" at bounding box center [165, 475] width 123 height 22
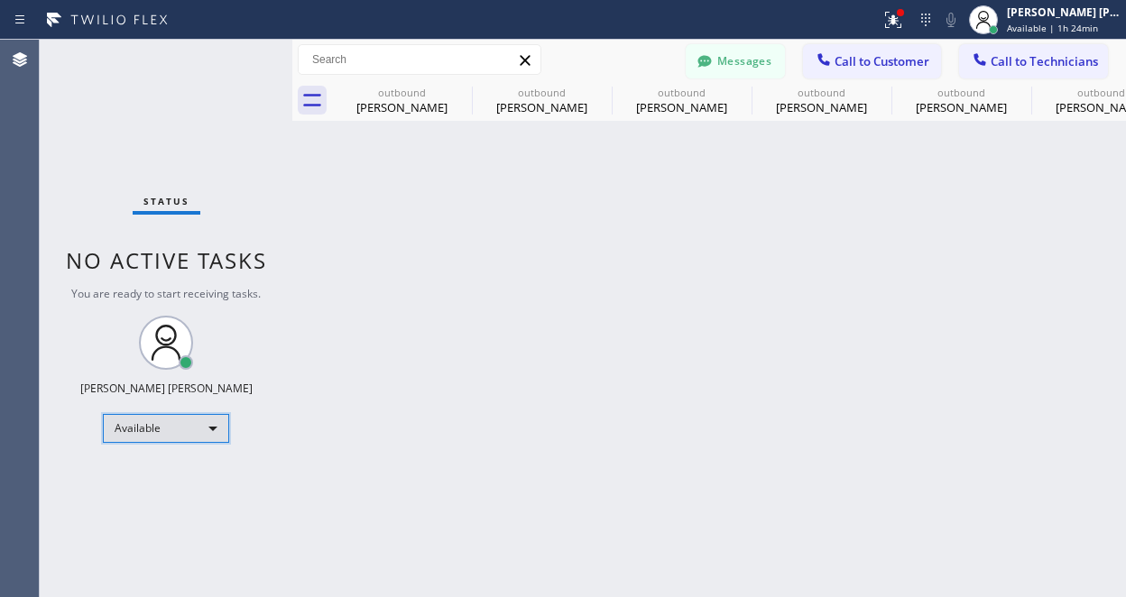
click at [161, 419] on div "Available" at bounding box center [166, 428] width 126 height 29
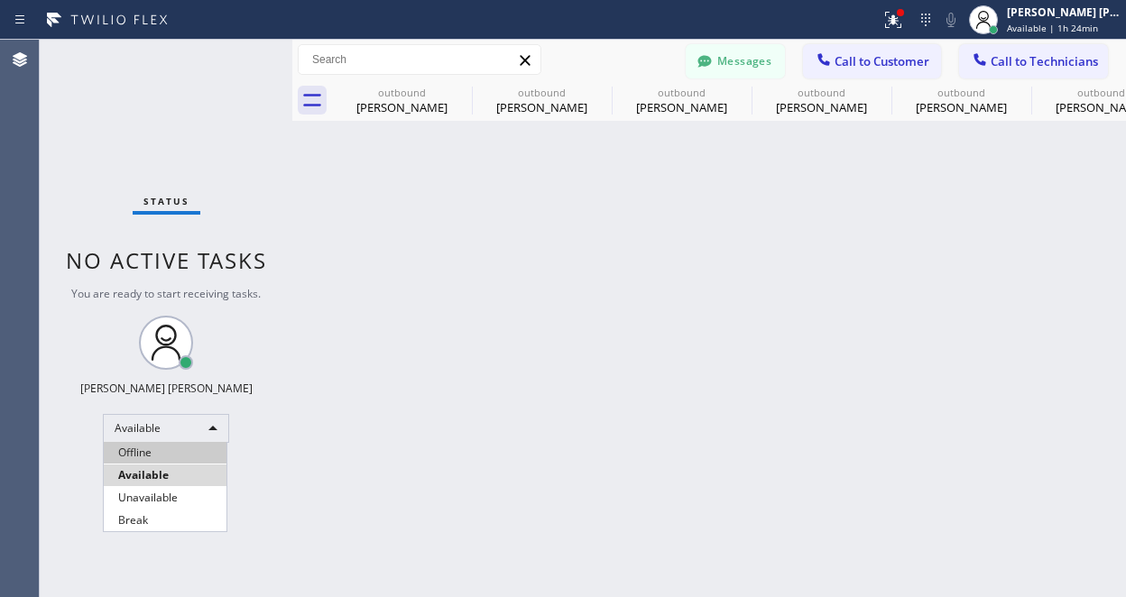
click at [165, 456] on li "Offline" at bounding box center [165, 453] width 123 height 22
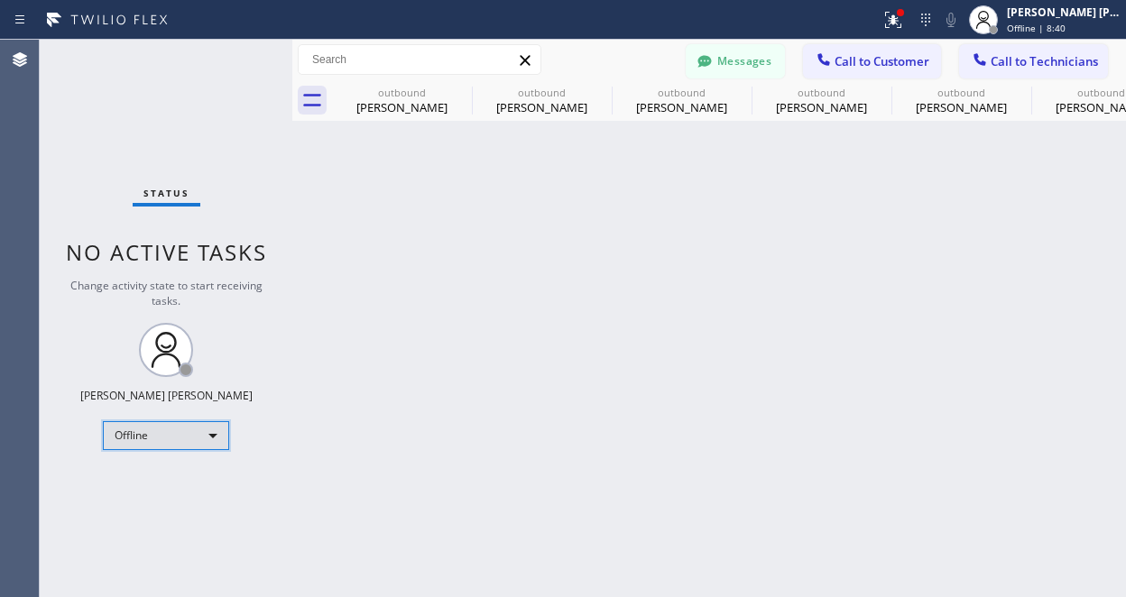
click at [203, 432] on div "Offline" at bounding box center [166, 435] width 126 height 29
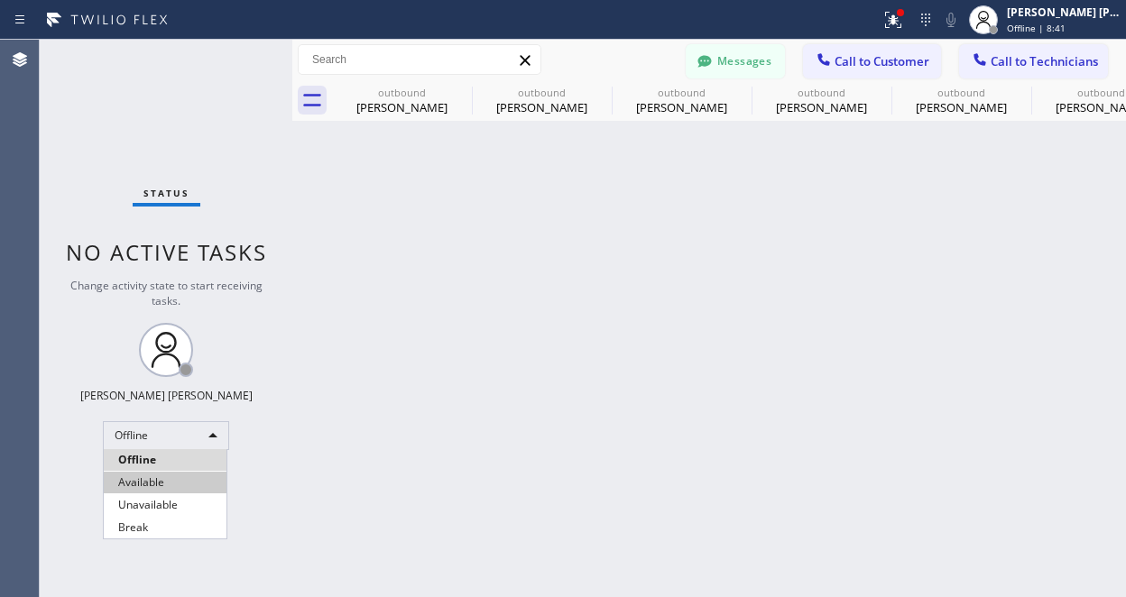
click at [155, 481] on li "Available" at bounding box center [165, 483] width 123 height 22
